Goal: Task Accomplishment & Management: Use online tool/utility

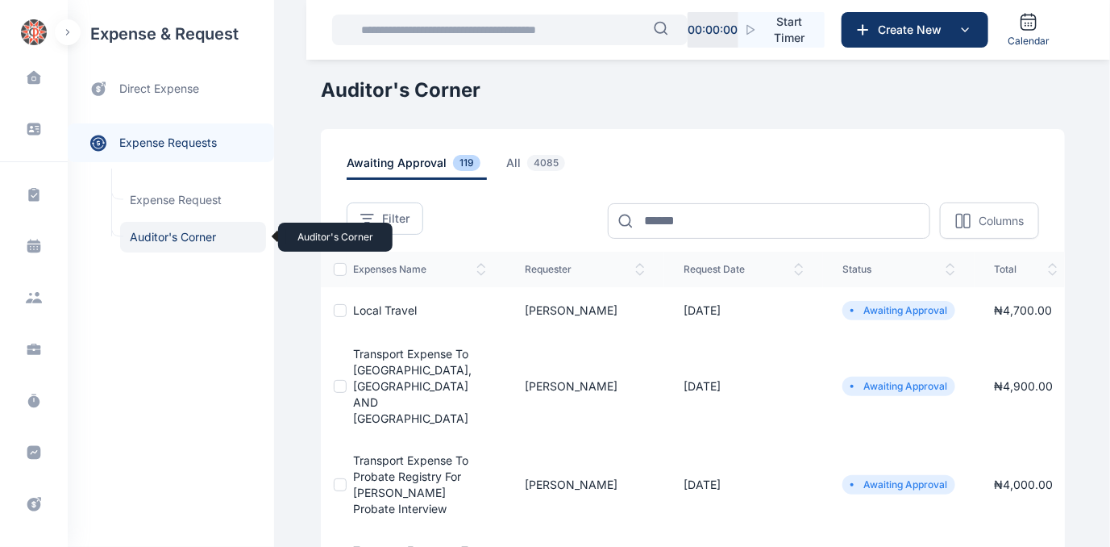
click at [163, 233] on span "Auditor's Corner Auditor's Corner" at bounding box center [193, 237] width 146 height 31
click at [389, 307] on span "Local Travel" at bounding box center [385, 310] width 64 height 14
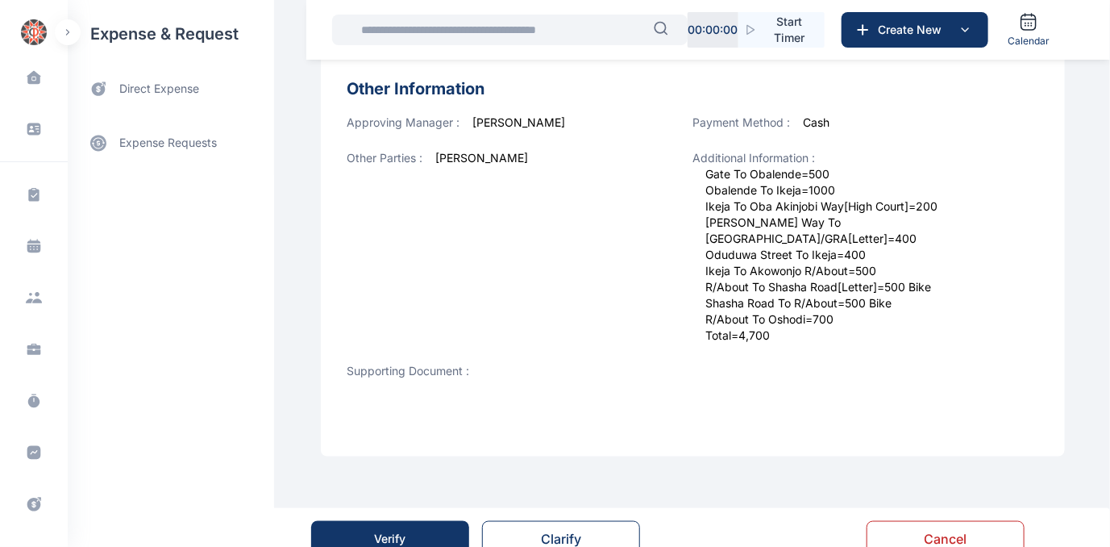
scroll to position [659, 0]
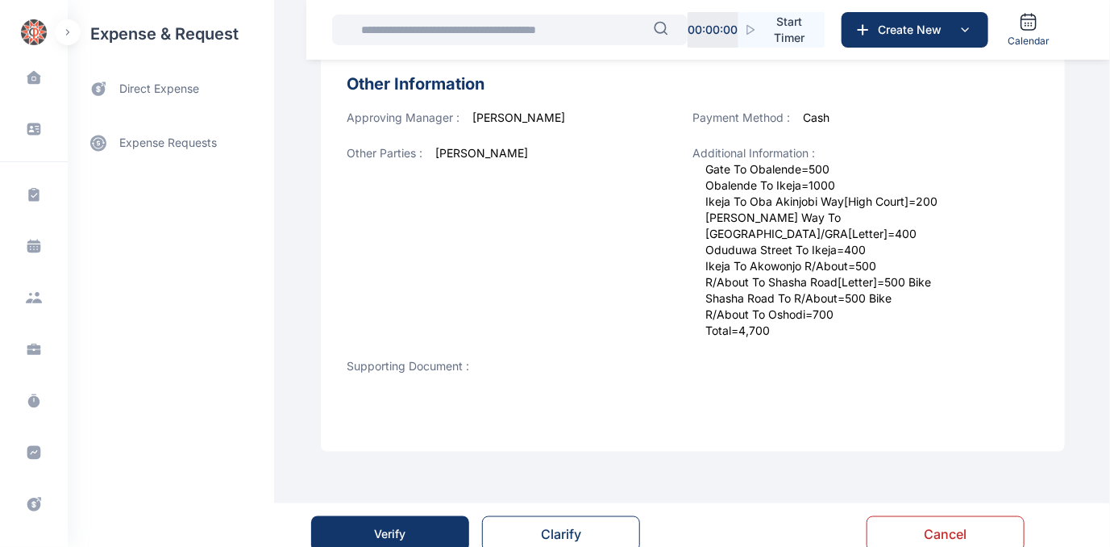
click at [406, 518] on button "Verify" at bounding box center [390, 533] width 158 height 35
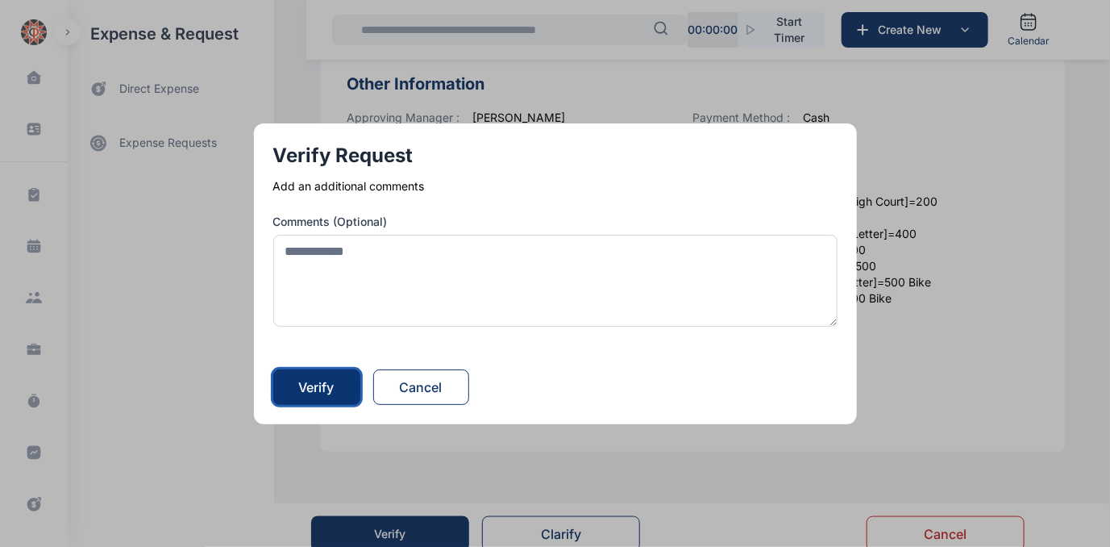
click at [335, 385] on div "Verify" at bounding box center [316, 386] width 35 height 19
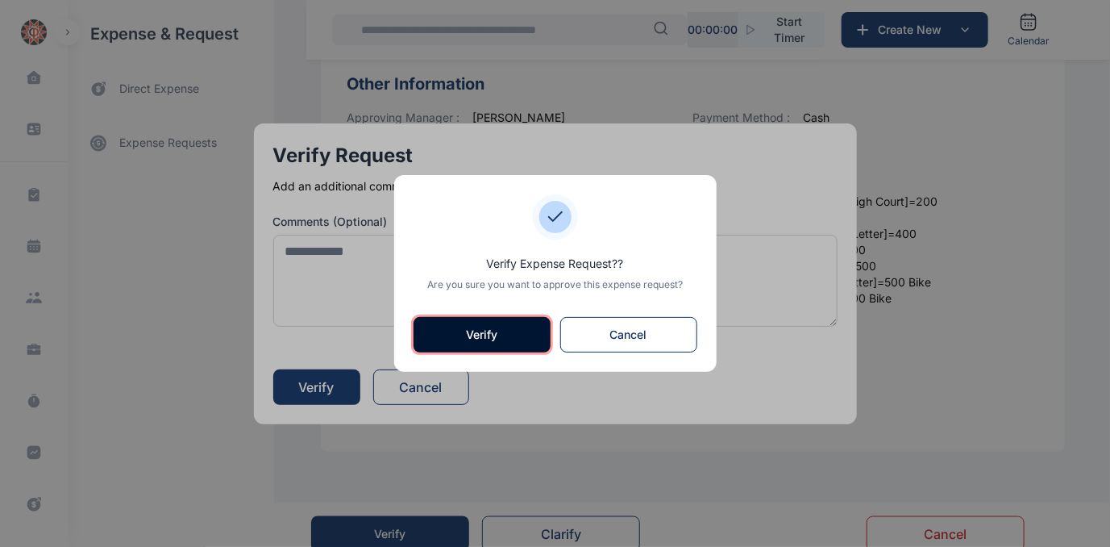
click at [448, 327] on button "Verify" at bounding box center [482, 334] width 137 height 35
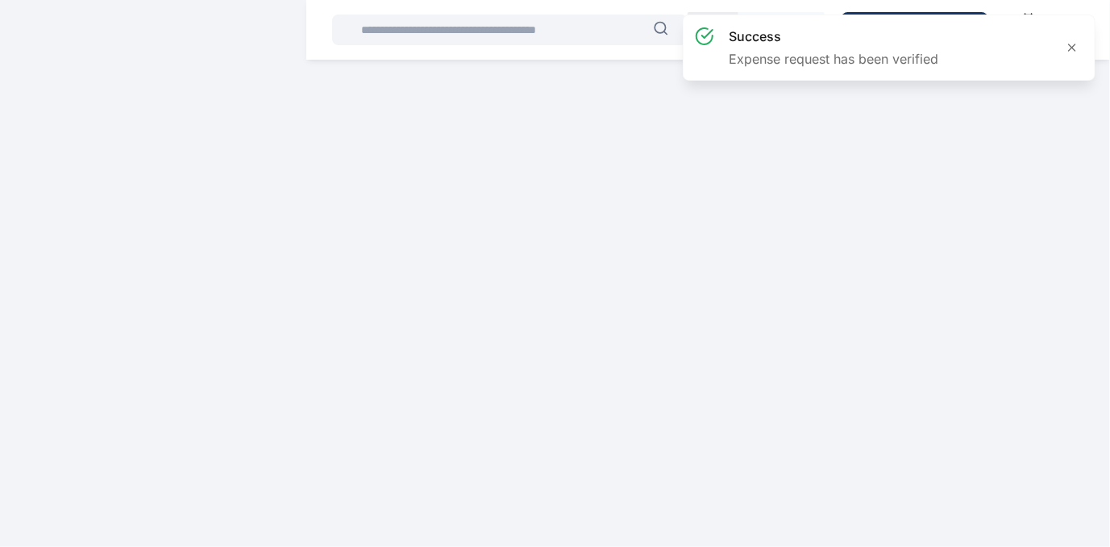
scroll to position [0, 0]
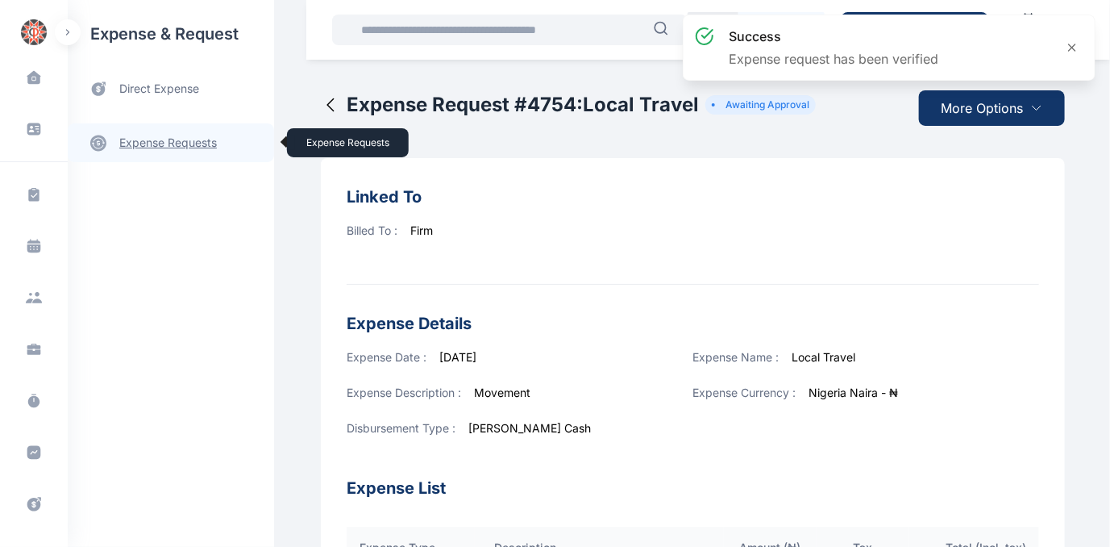
click at [169, 143] on link "expense requests expense requests" at bounding box center [171, 142] width 206 height 39
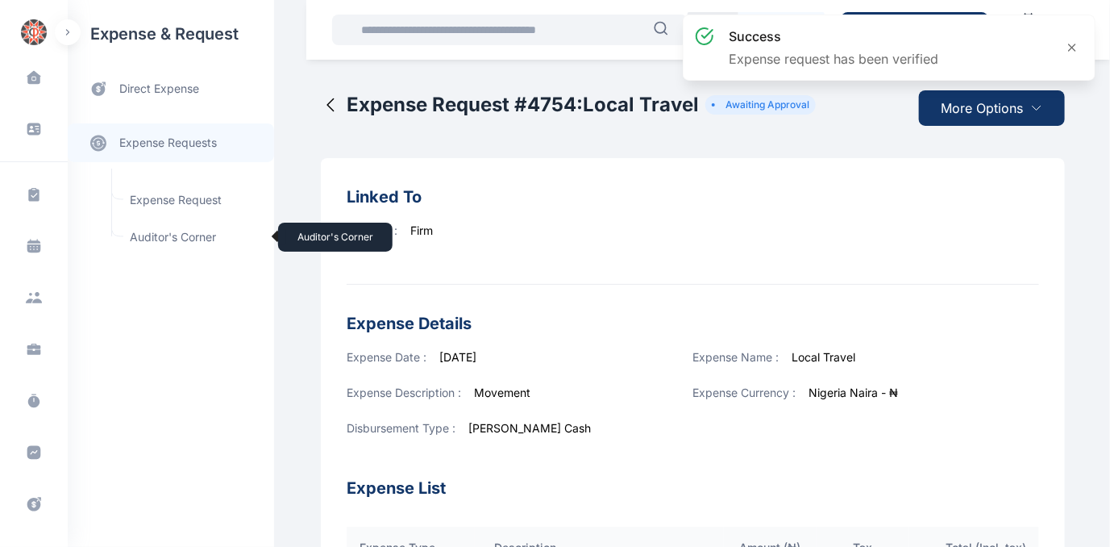
click at [156, 231] on span "Auditor's Corner Auditor's Corner" at bounding box center [193, 237] width 146 height 31
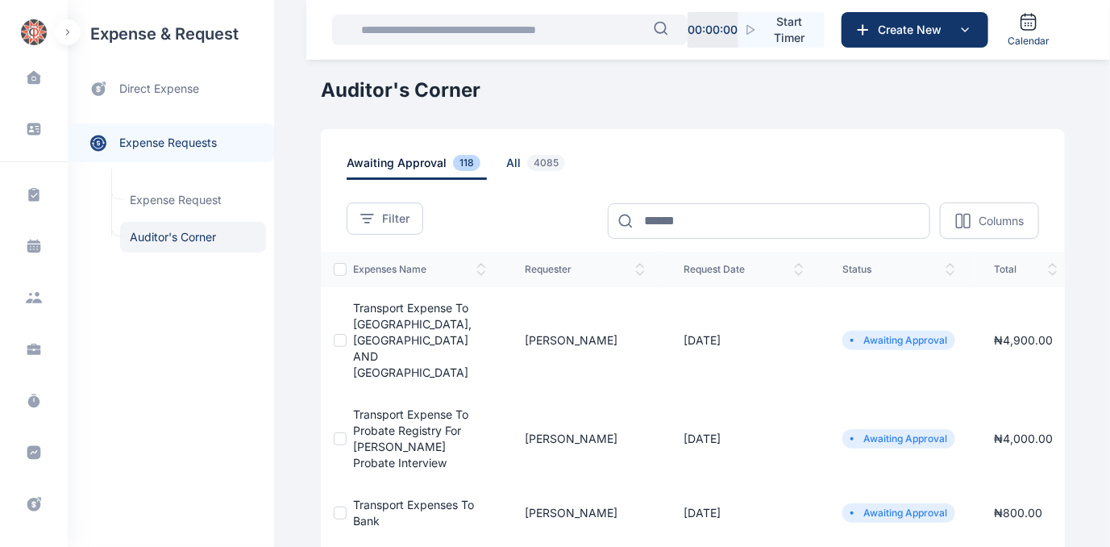
click at [506, 160] on span "all 4085" at bounding box center [538, 167] width 65 height 25
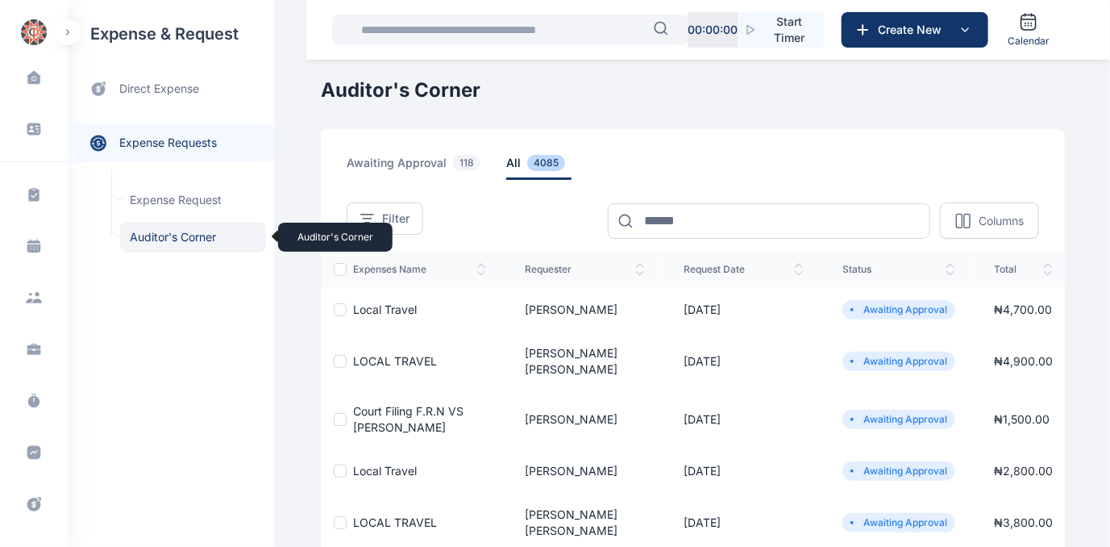
click at [142, 233] on span "Auditor's Corner Auditor's Corner" at bounding box center [193, 237] width 146 height 31
